Goal: Navigation & Orientation: Find specific page/section

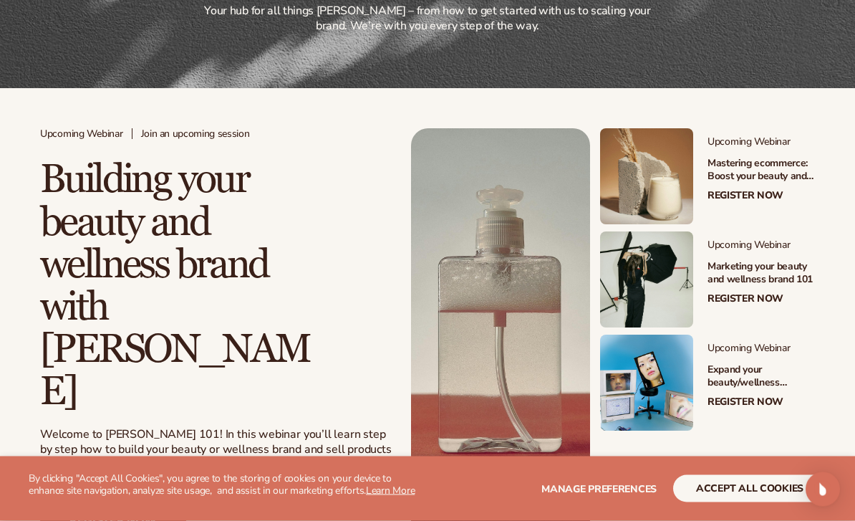
scroll to position [207, 0]
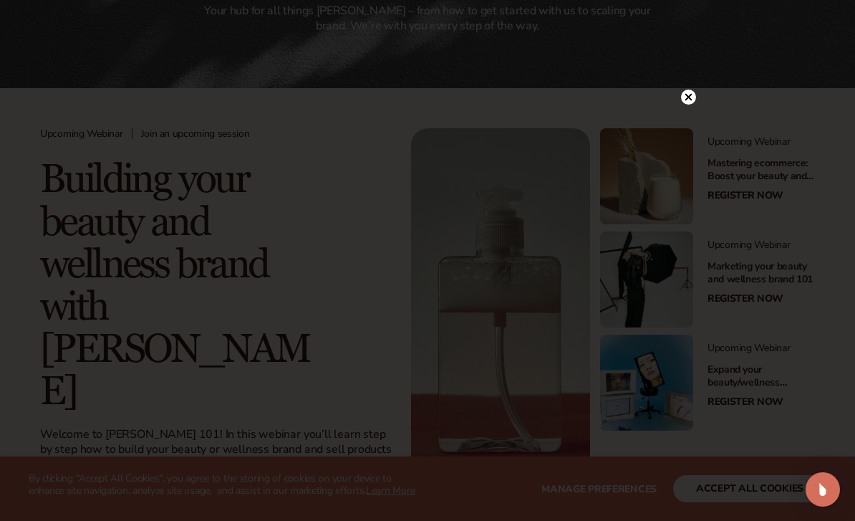
click at [692, 105] on circle at bounding box center [688, 97] width 15 height 15
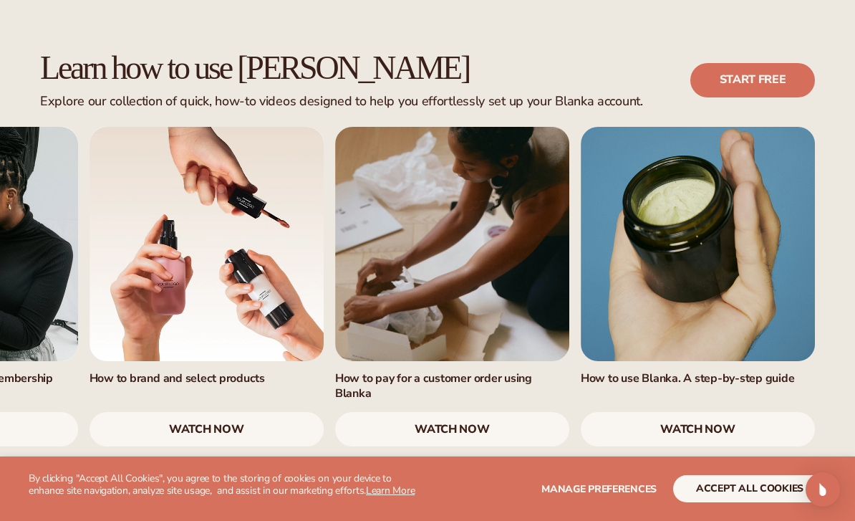
scroll to position [792, 0]
click at [491, 411] on link "watch now" at bounding box center [452, 428] width 234 height 34
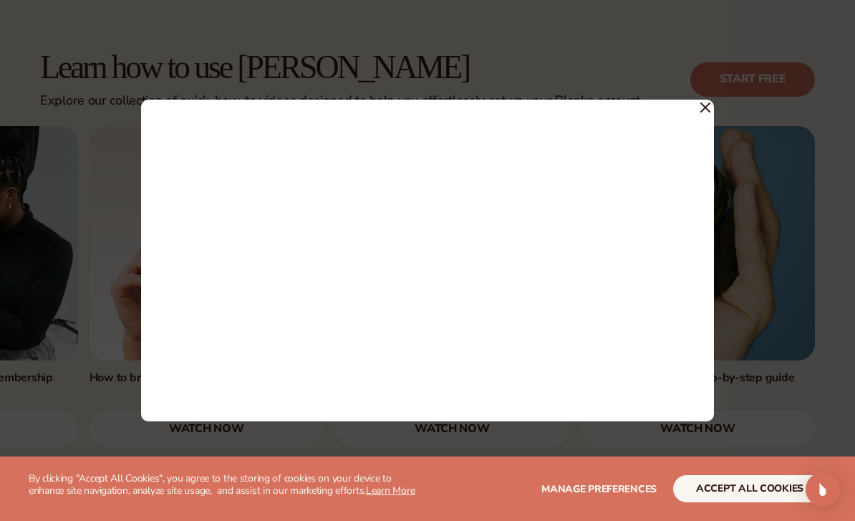
click at [707, 110] on icon at bounding box center [705, 107] width 9 height 9
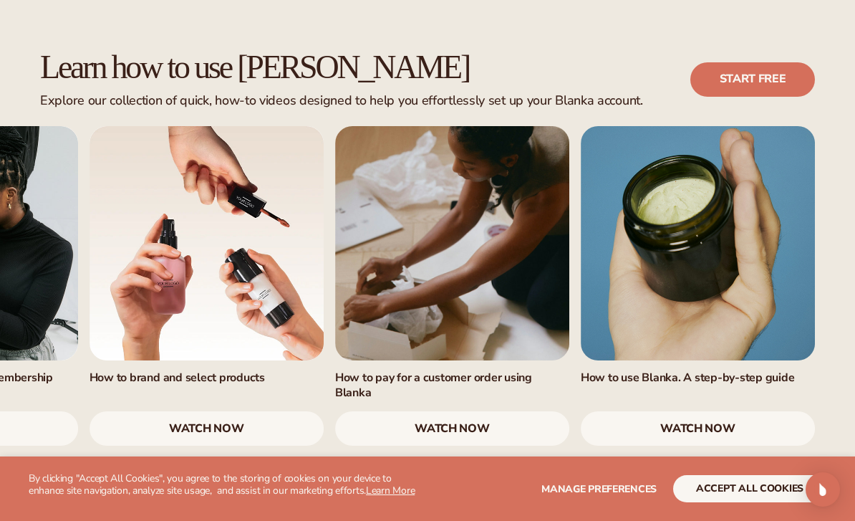
click at [703, 411] on link "watch now" at bounding box center [698, 428] width 234 height 34
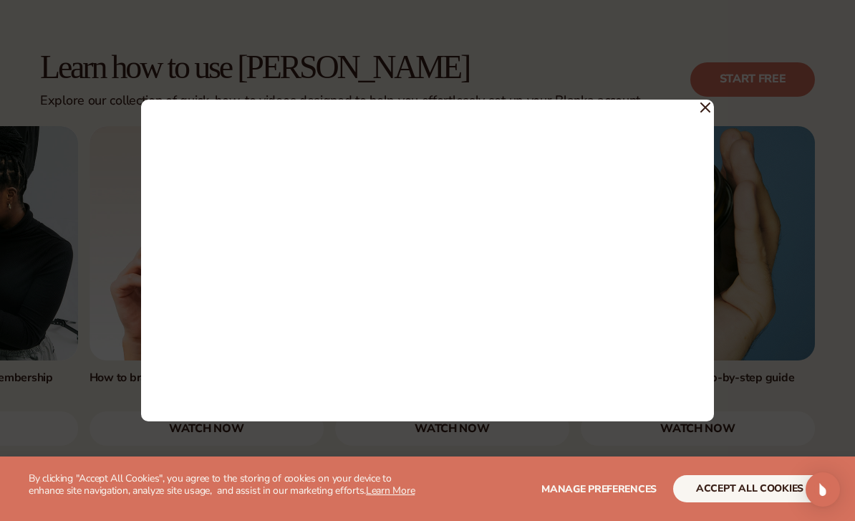
click at [705, 118] on span at bounding box center [706, 107] width 10 height 26
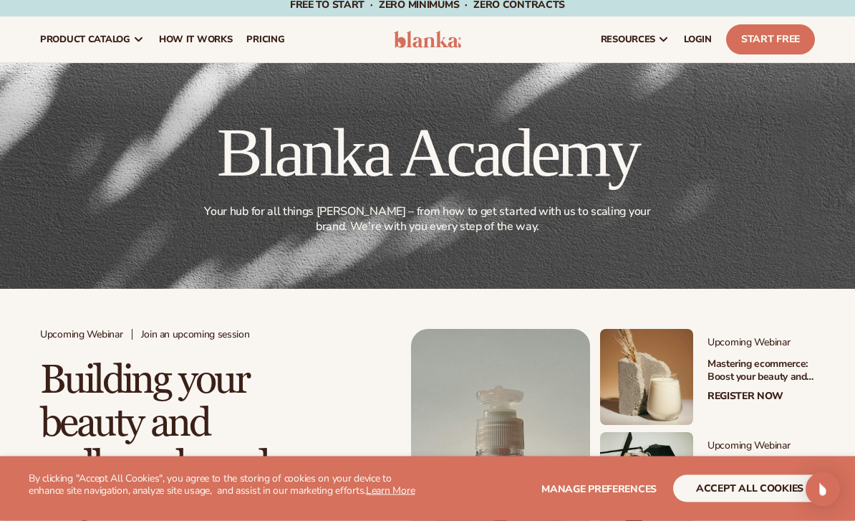
scroll to position [0, 0]
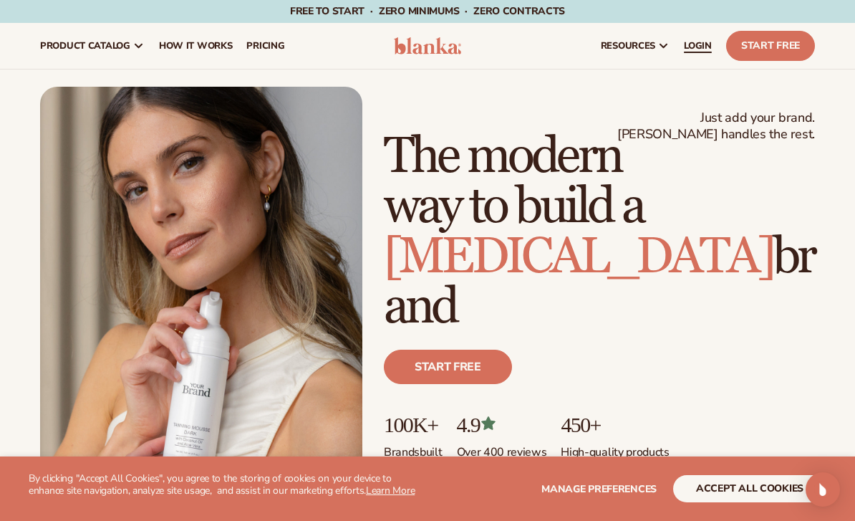
click at [703, 50] on span "LOGIN" at bounding box center [698, 45] width 28 height 11
